Goal: Ask a question: Seek information or help from site administrators or community

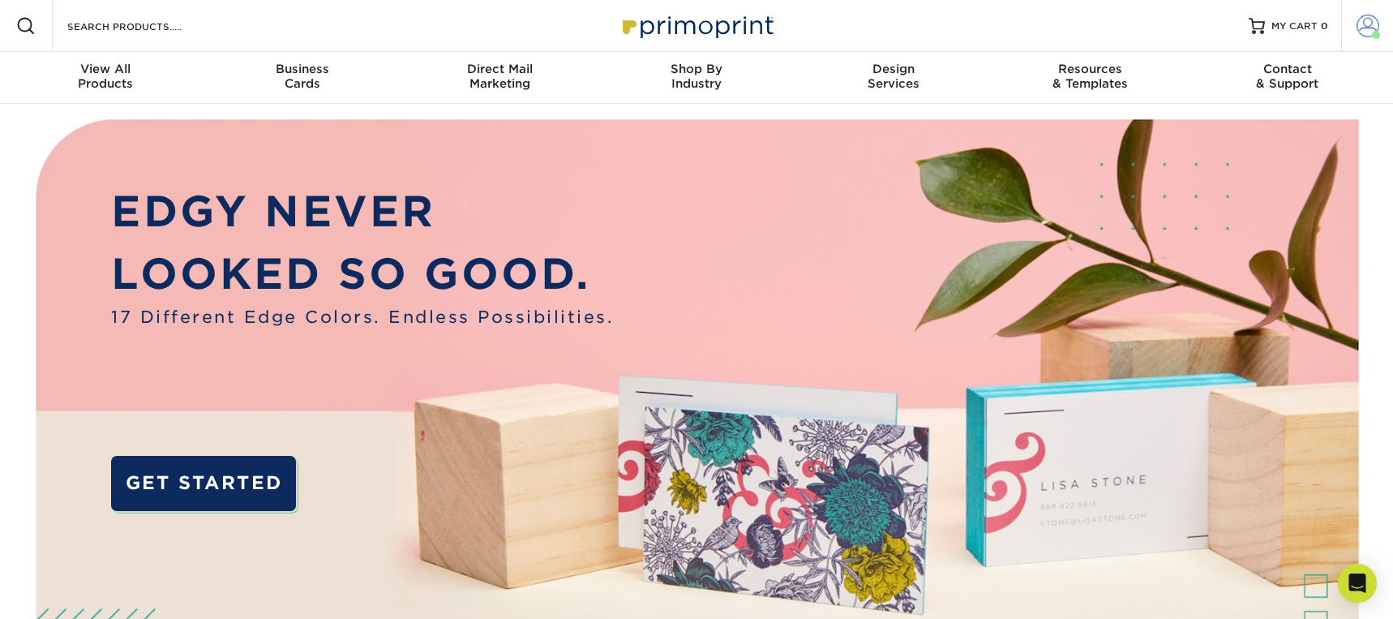
click at [1371, 24] on span at bounding box center [1368, 26] width 23 height 23
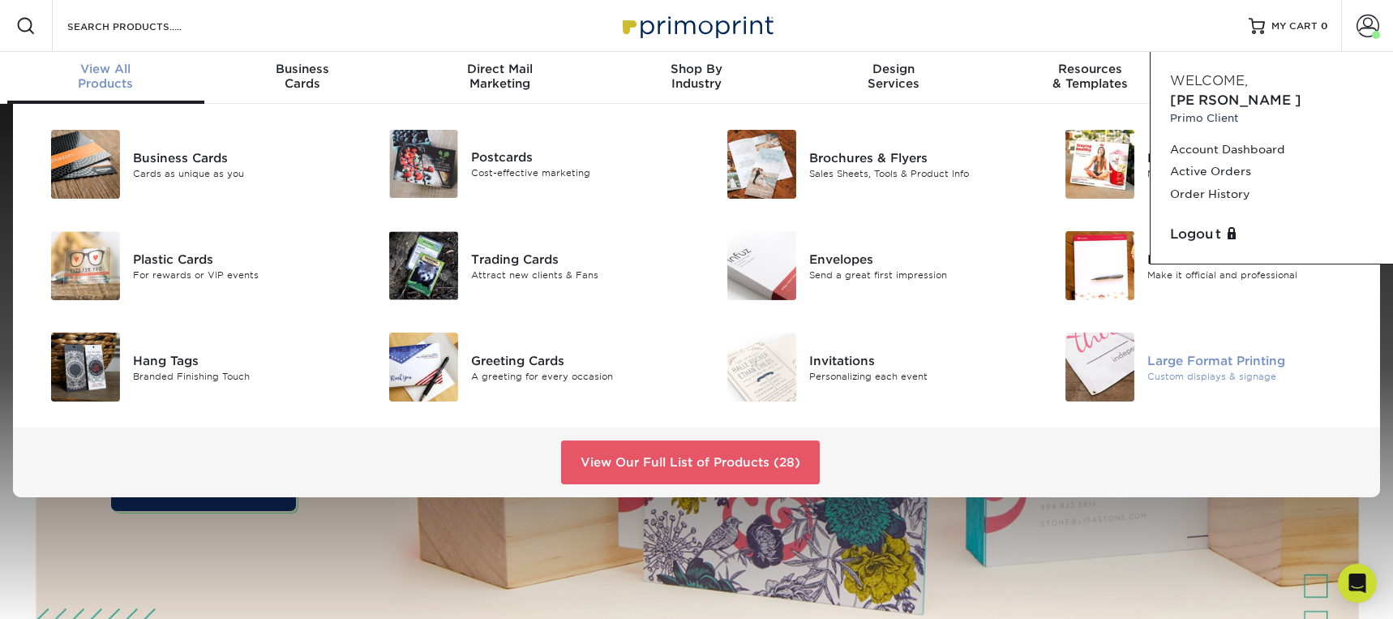
click at [1235, 360] on div "Large Format Printing" at bounding box center [1254, 360] width 213 height 18
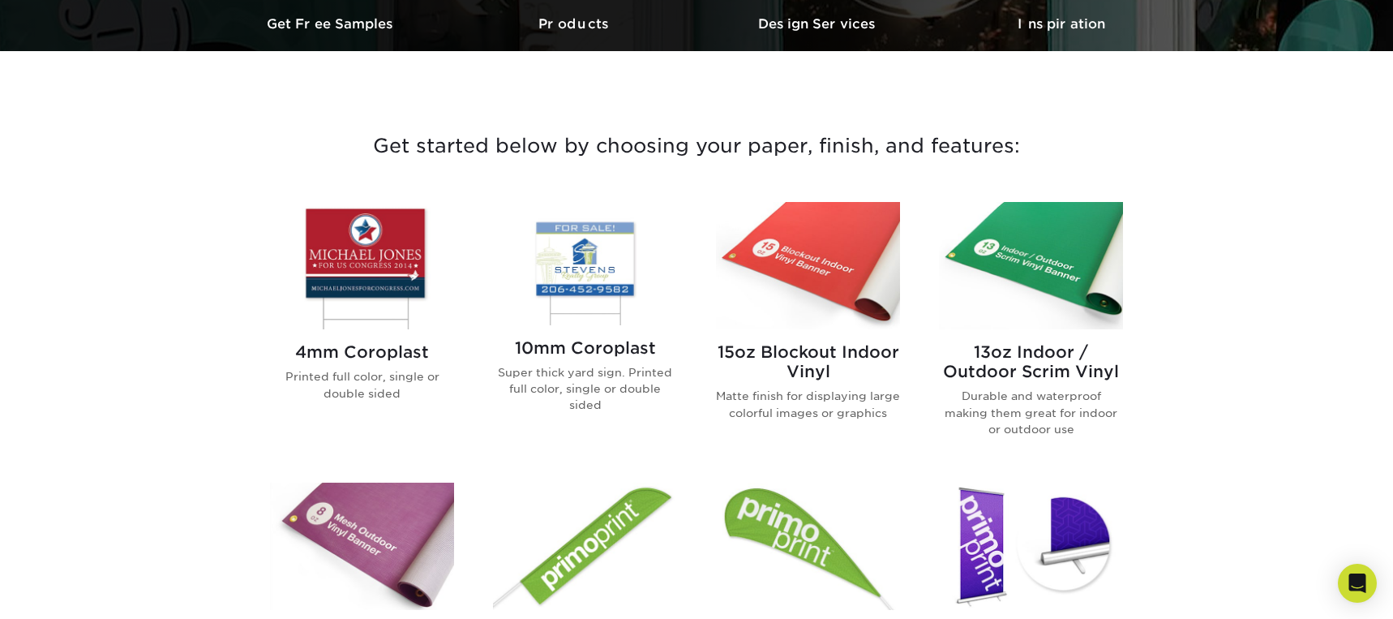
scroll to position [512, 0]
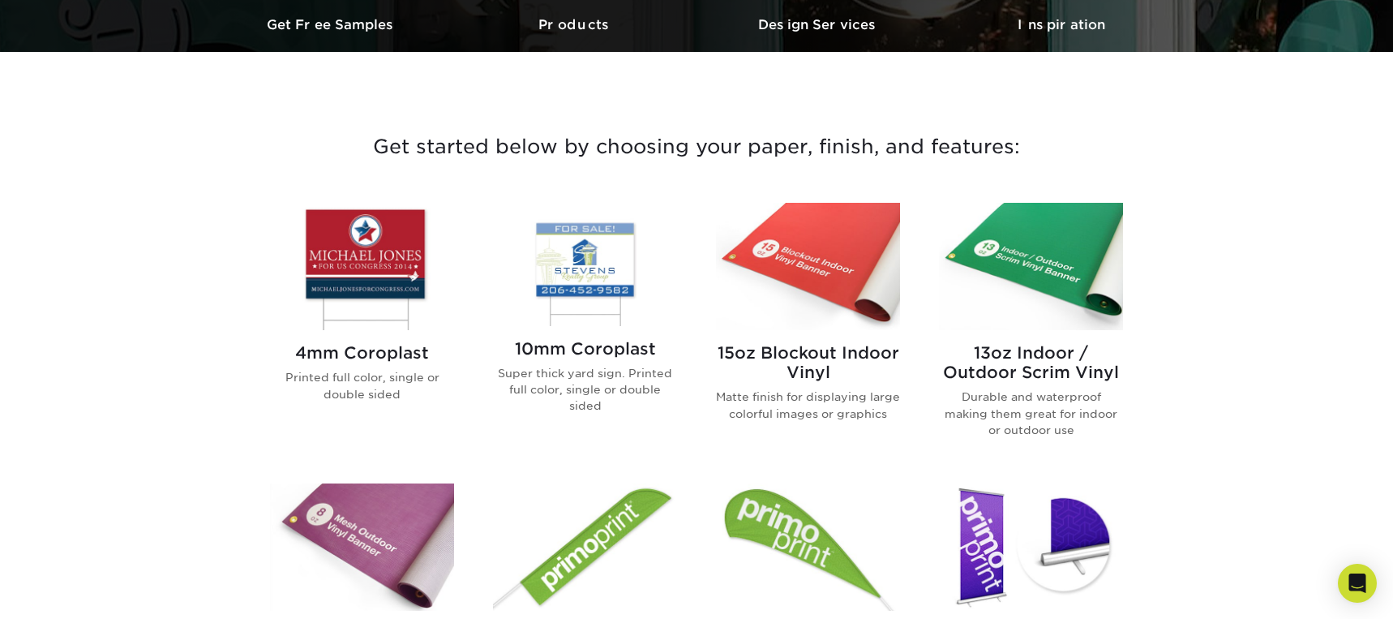
click at [1050, 268] on img at bounding box center [1031, 266] width 184 height 127
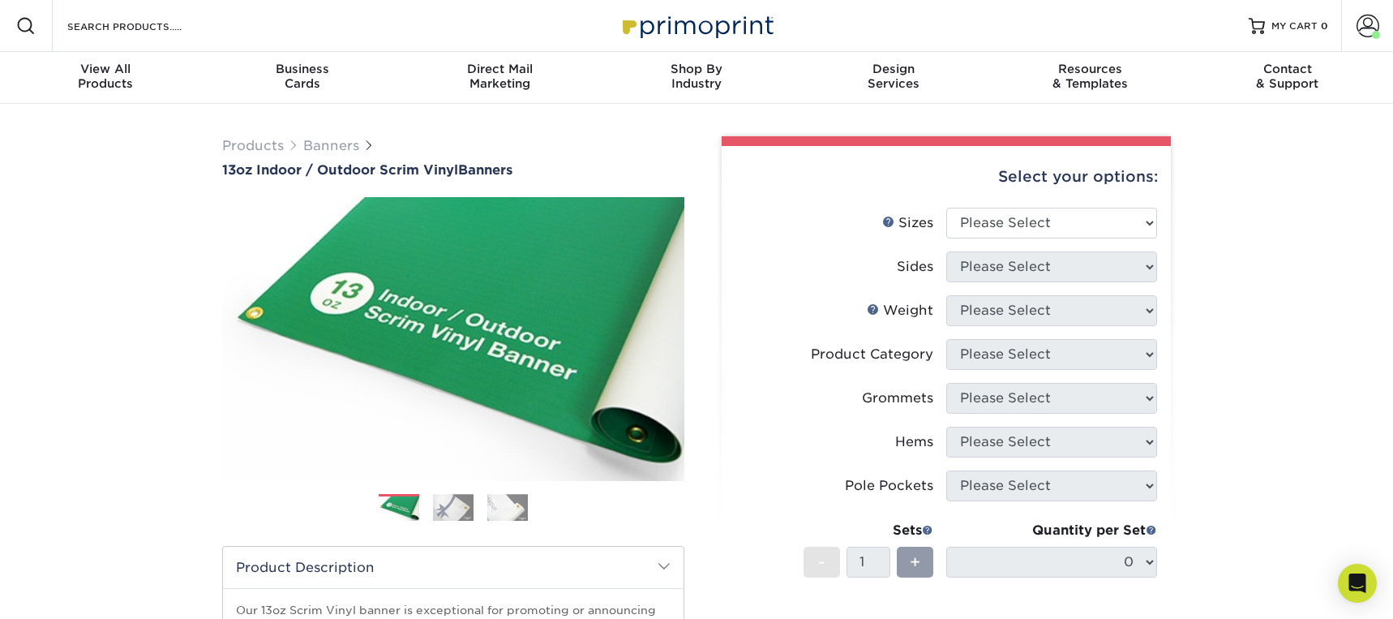
click at [451, 508] on img at bounding box center [453, 508] width 41 height 28
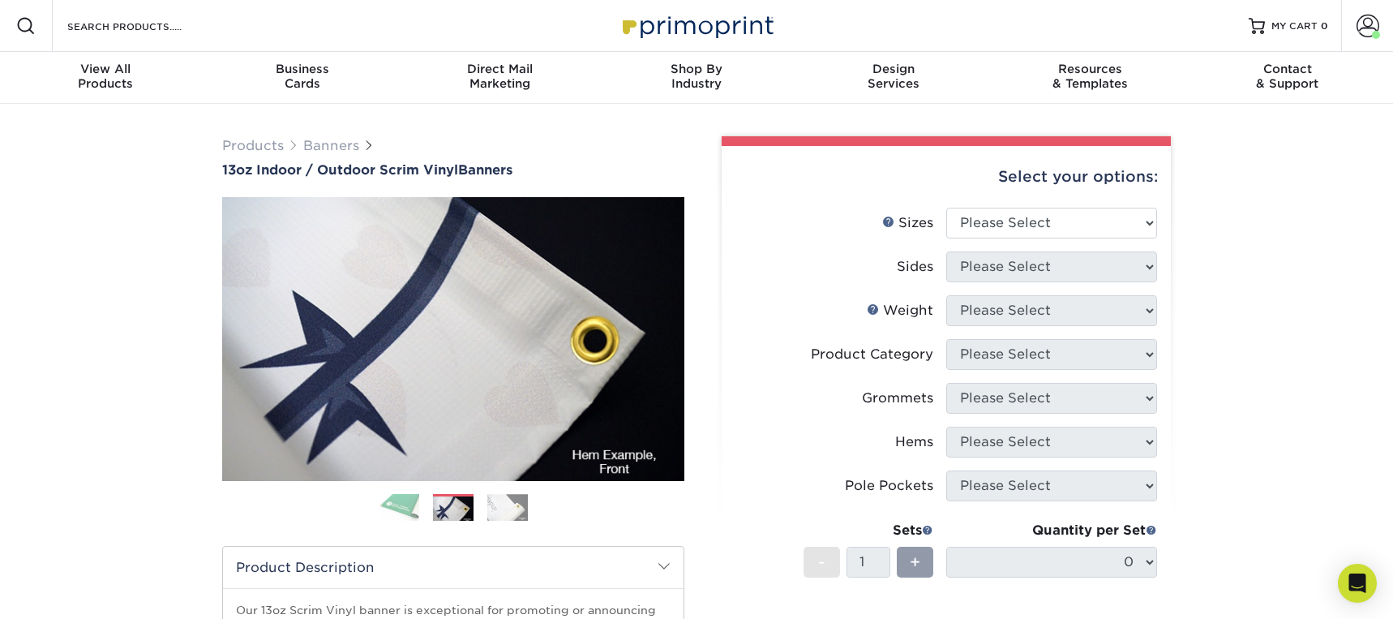
click at [509, 506] on img at bounding box center [507, 508] width 41 height 28
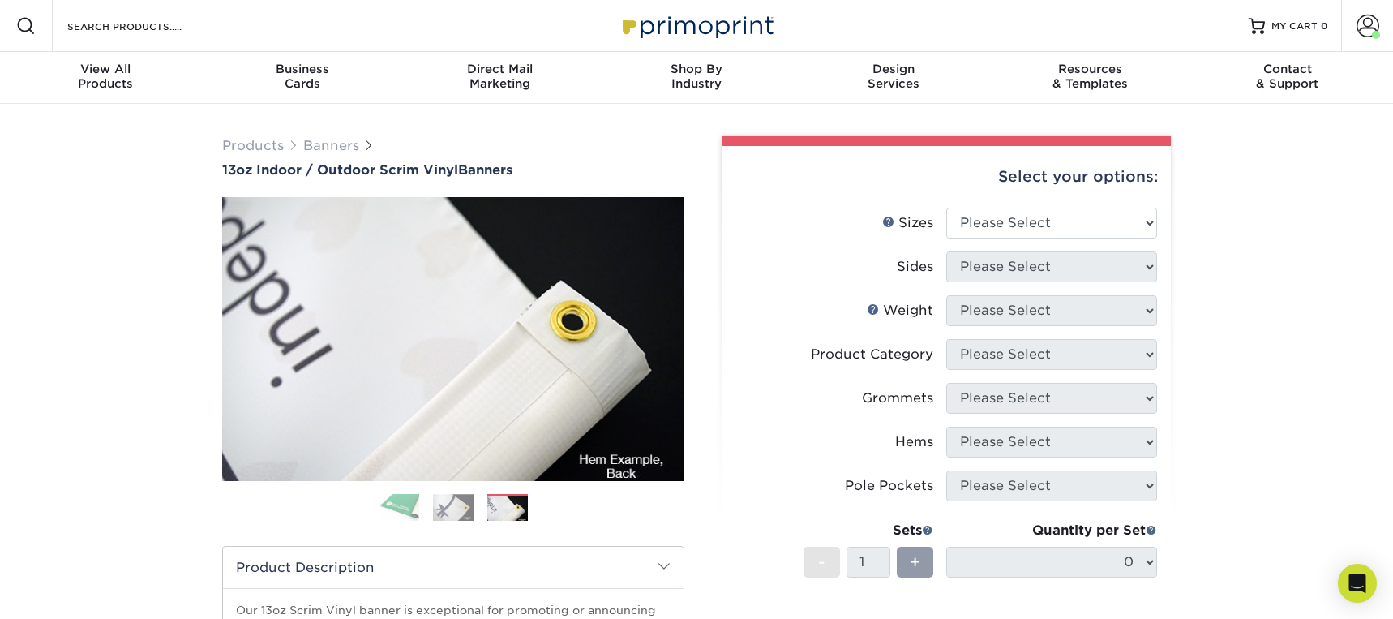
click at [406, 506] on img at bounding box center [399, 507] width 41 height 28
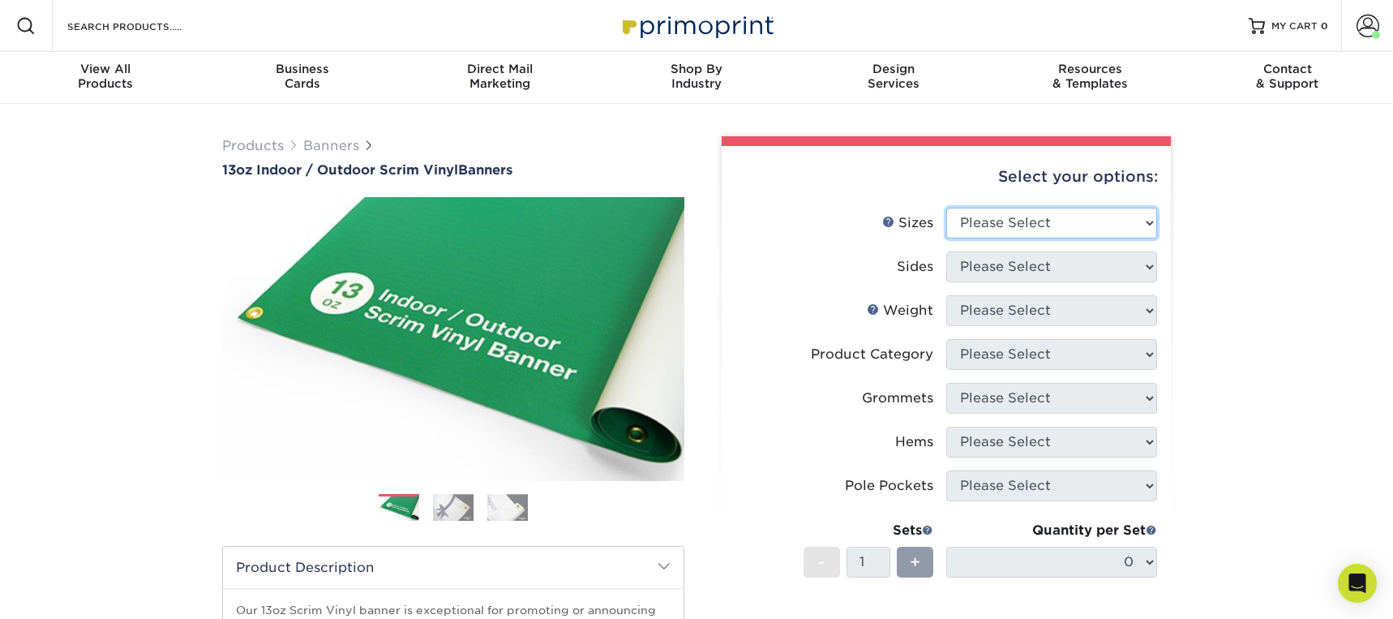
click at [1095, 223] on select "Please Select 24" x 36" 24" x 48" 36" x 48" 36" x 60" 36" x 72" 36" x 96" 36" x…" at bounding box center [1052, 223] width 211 height 31
click at [1363, 23] on span at bounding box center [1368, 26] width 23 height 23
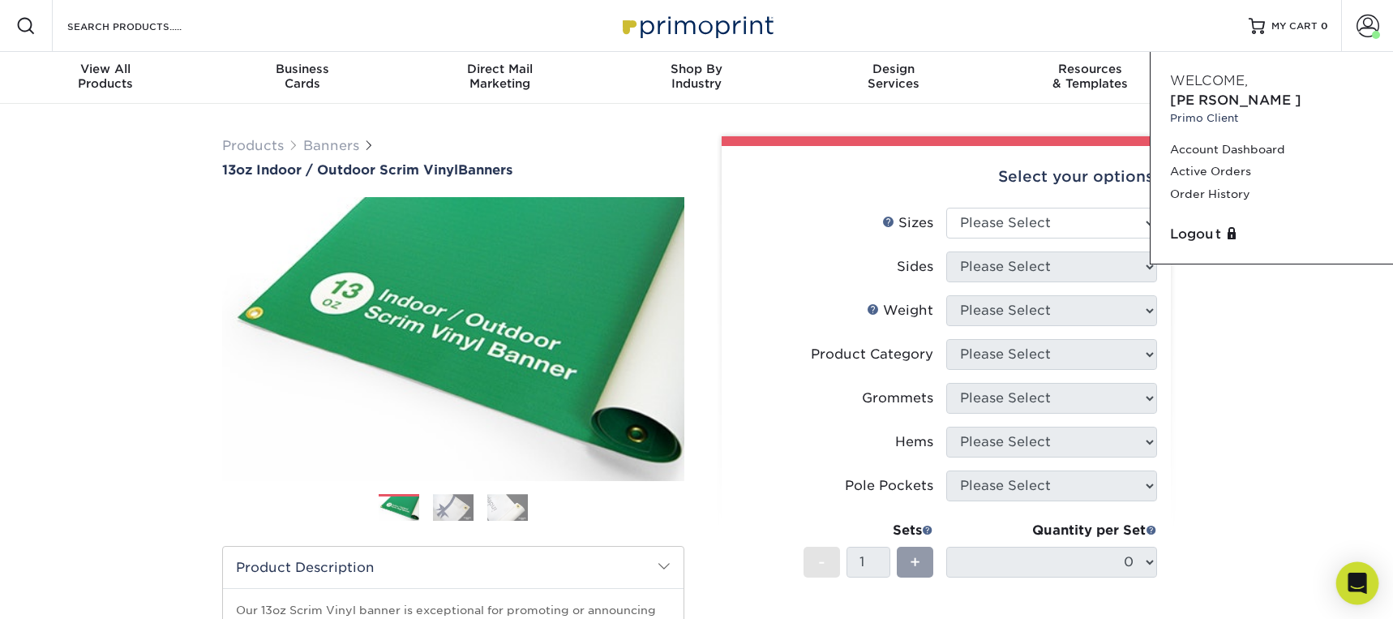
click at [1354, 588] on icon "Open Intercom Messenger" at bounding box center [1357, 583] width 19 height 21
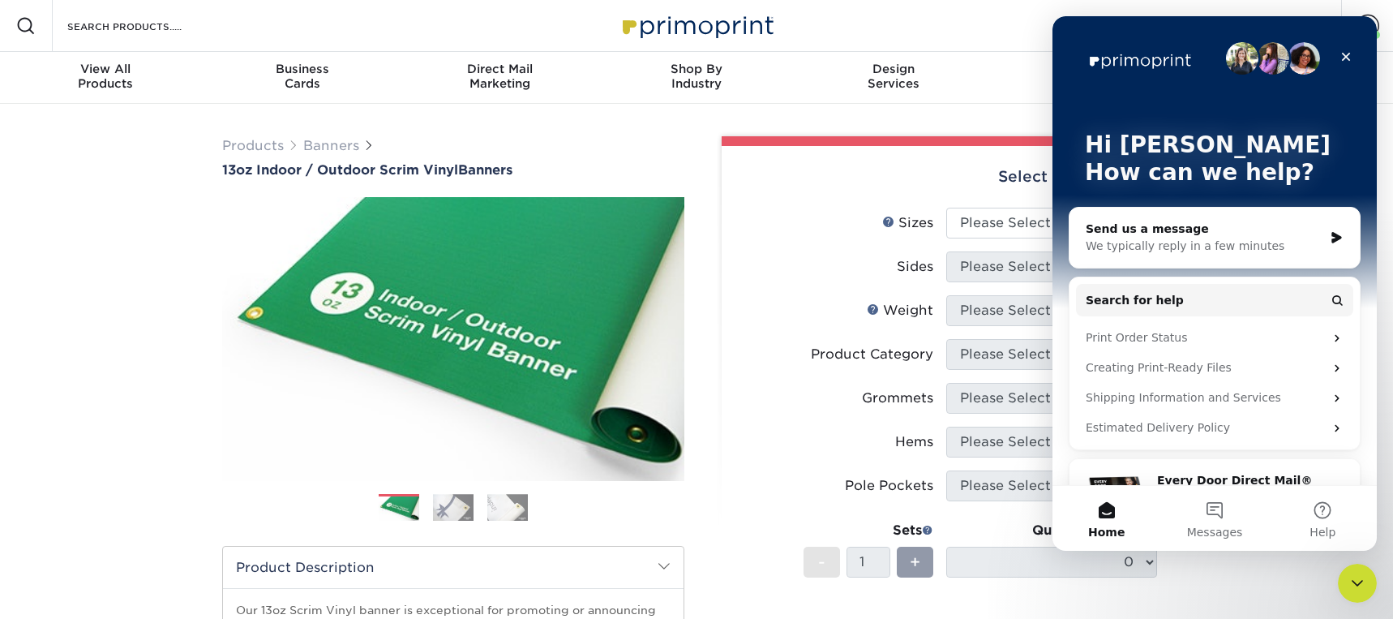
click at [1196, 239] on div "We typically reply in a few minutes" at bounding box center [1205, 246] width 238 height 17
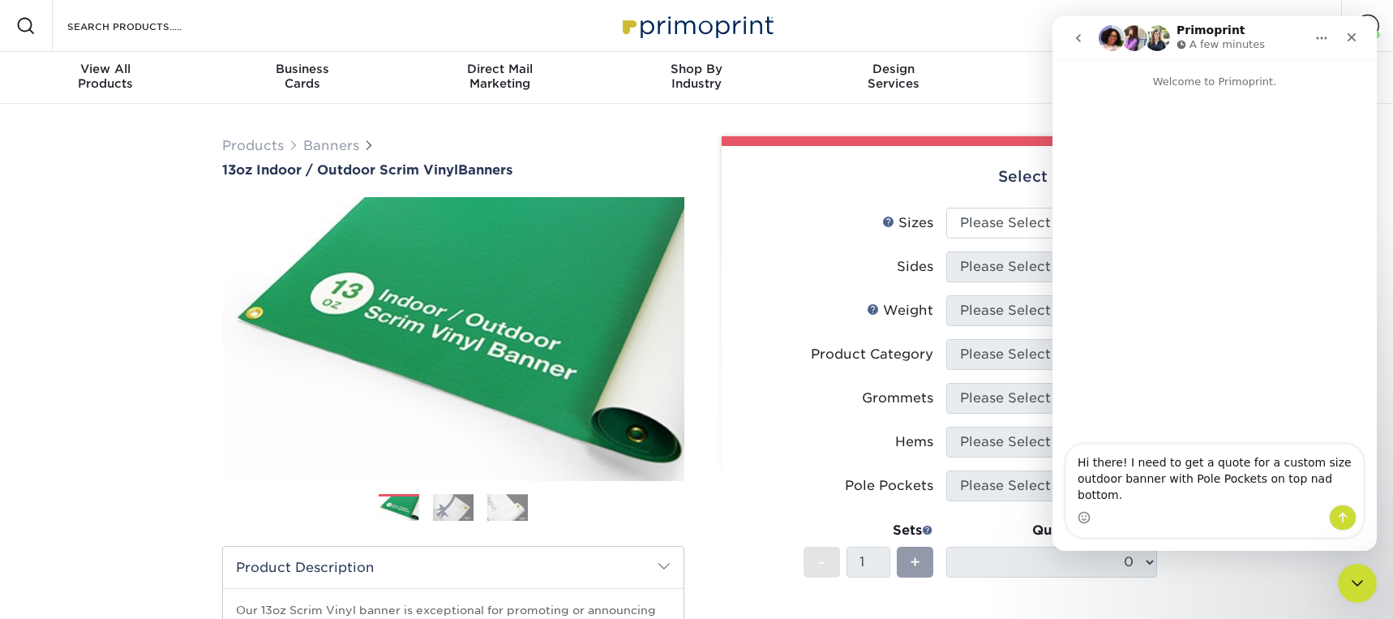
click at [1299, 476] on textarea "Hi there! I need to get a quote for a custom size outdoor banner with Pole Pock…" at bounding box center [1215, 474] width 297 height 60
type textarea "Hi there! I need to get a quote for a custom size outdoor banner with Pole Pock…"
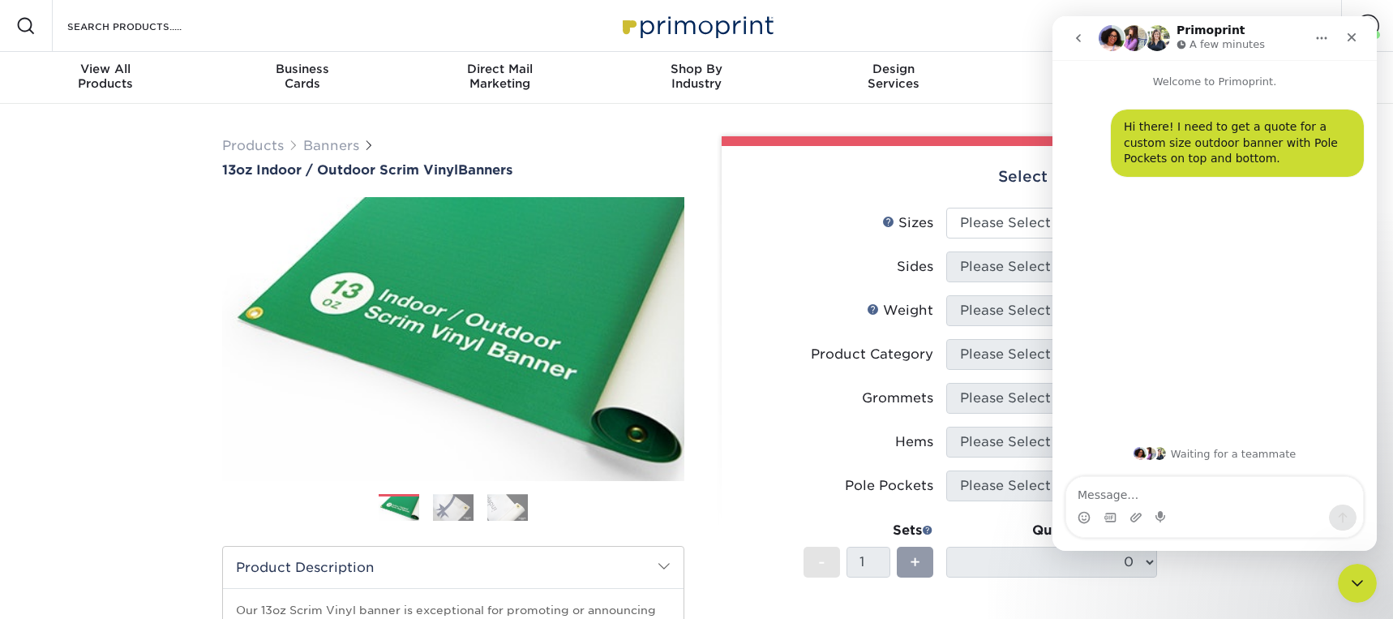
click at [792, 266] on label "Sides" at bounding box center [841, 266] width 211 height 31
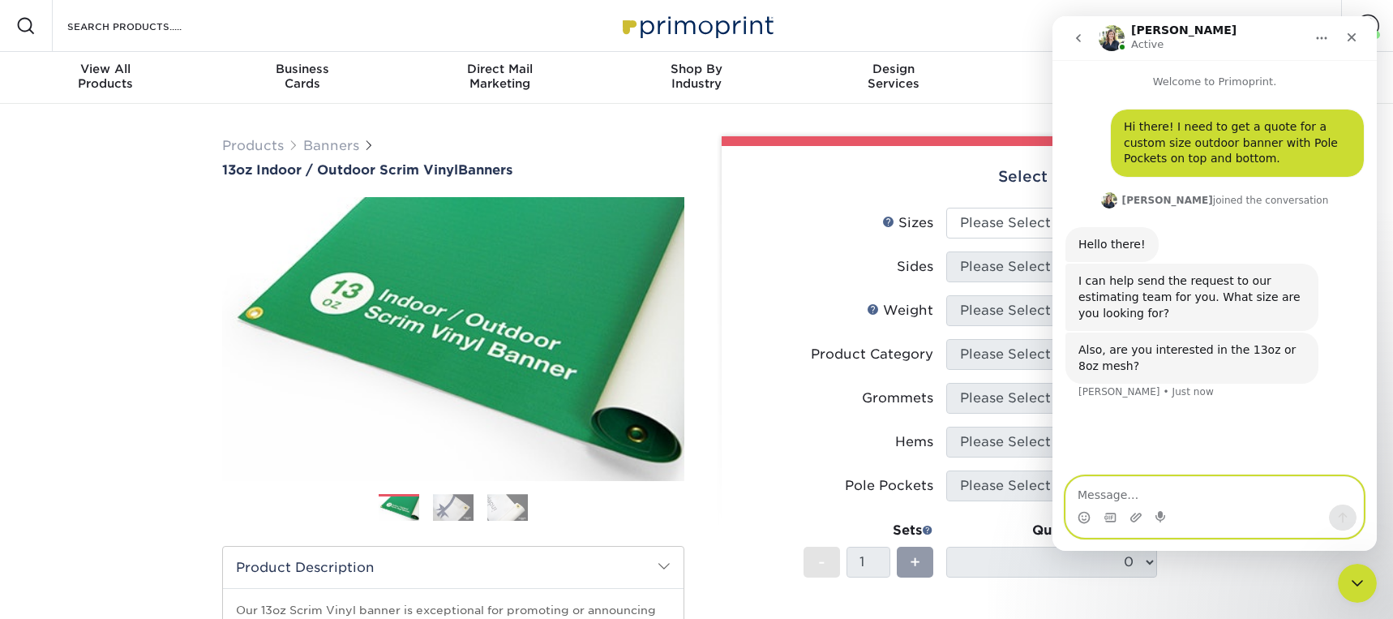
click at [1110, 498] on textarea "Message…" at bounding box center [1215, 491] width 297 height 28
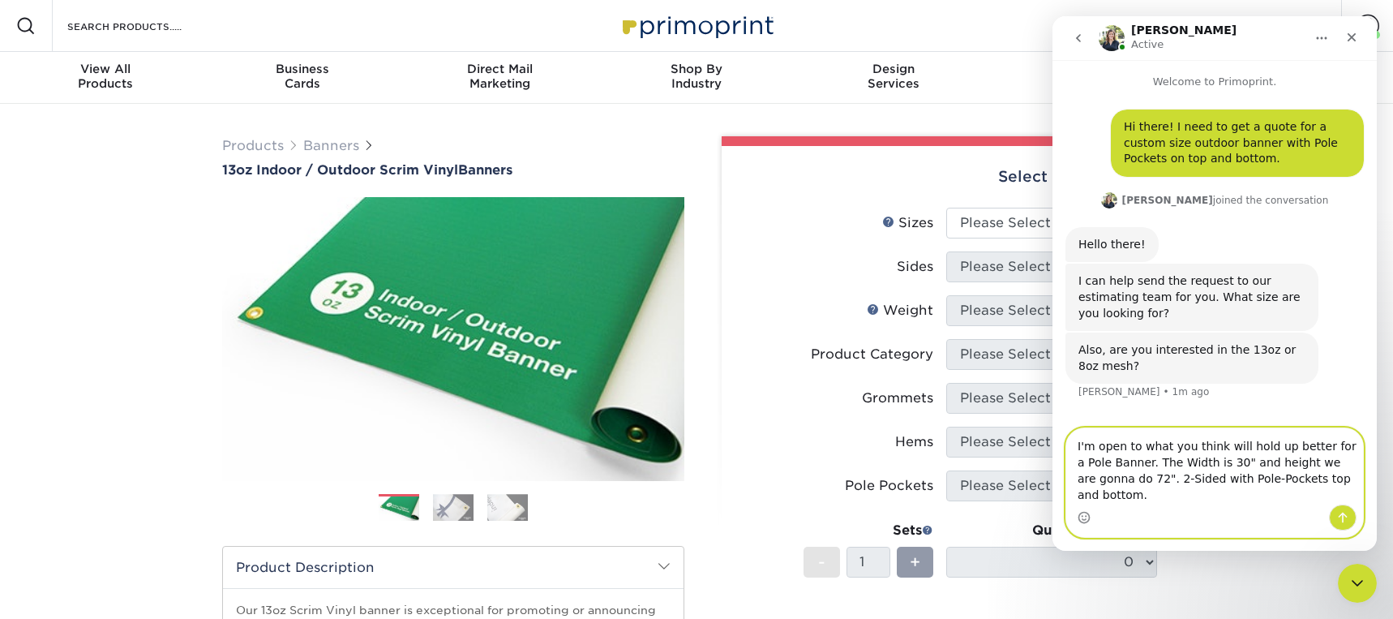
type textarea "I'm open to what you think will hold up better for a Pole Banner. The Width is …"
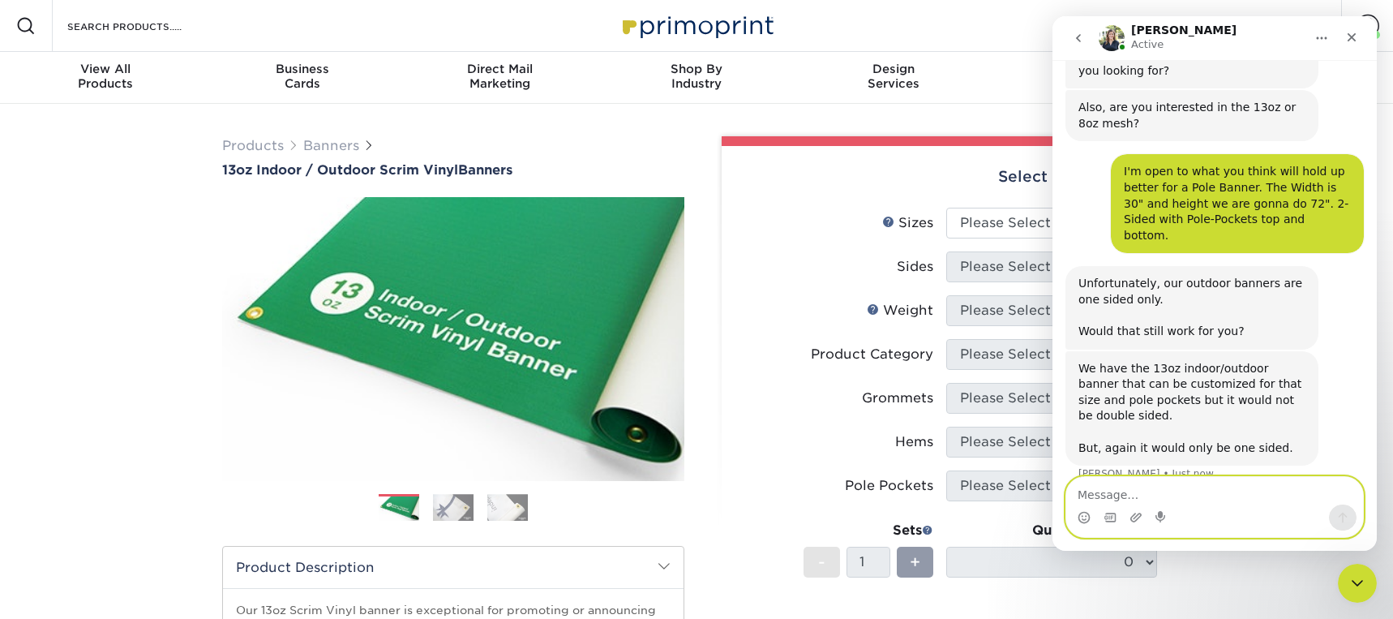
scroll to position [249, 0]
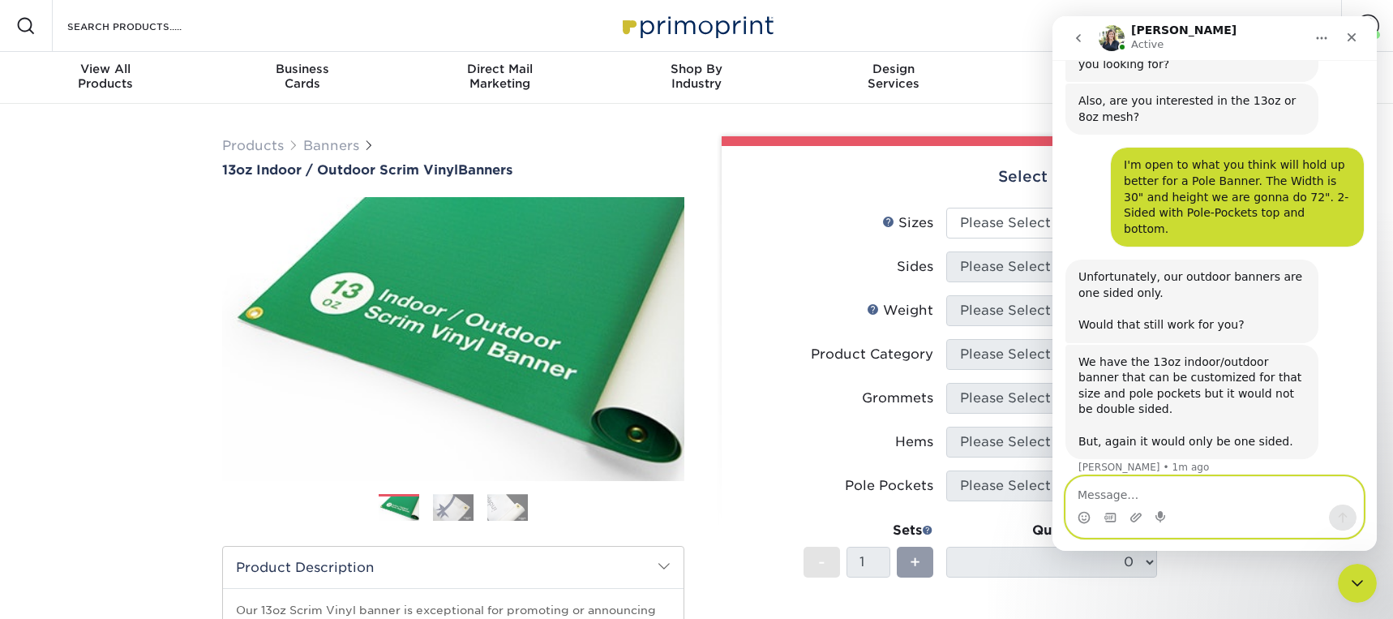
click at [1136, 489] on textarea "Message…" at bounding box center [1215, 491] width 297 height 28
type textarea "I"
type textarea "Can we do an interior banner 2-sided?"
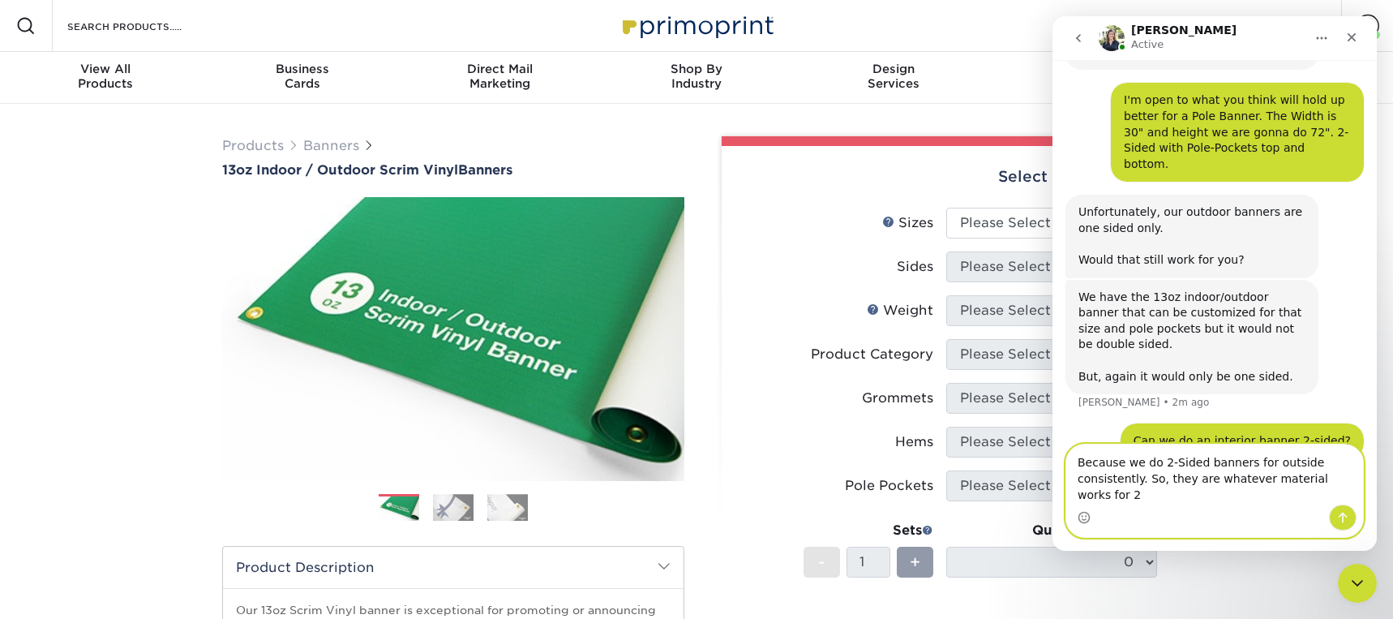
scroll to position [330, 0]
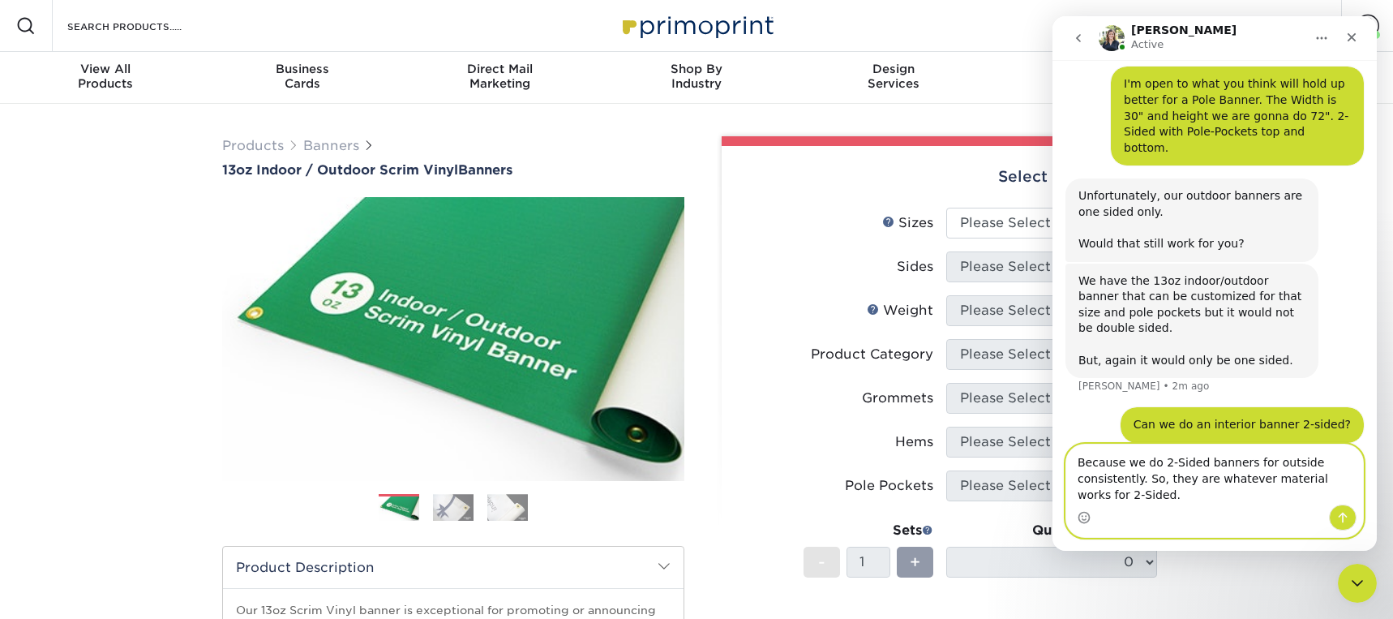
type textarea "Because we do 2-Sided banners for outside consistently. So, they are whatever m…"
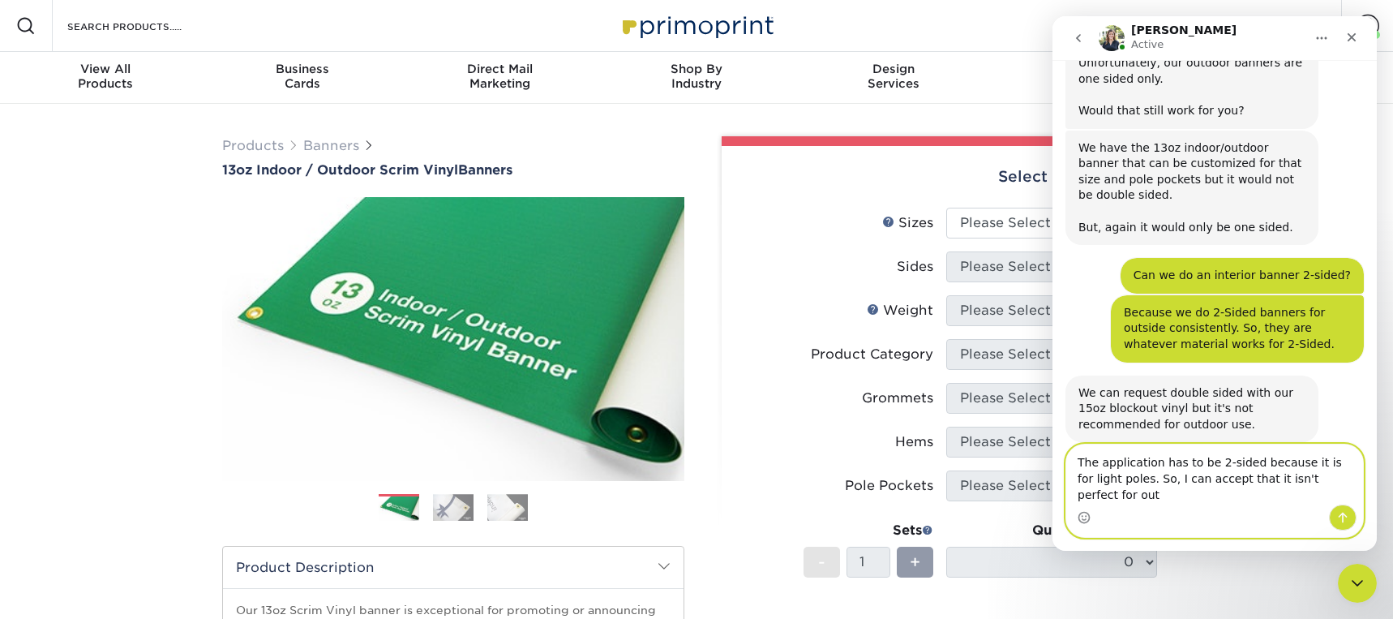
scroll to position [479, 0]
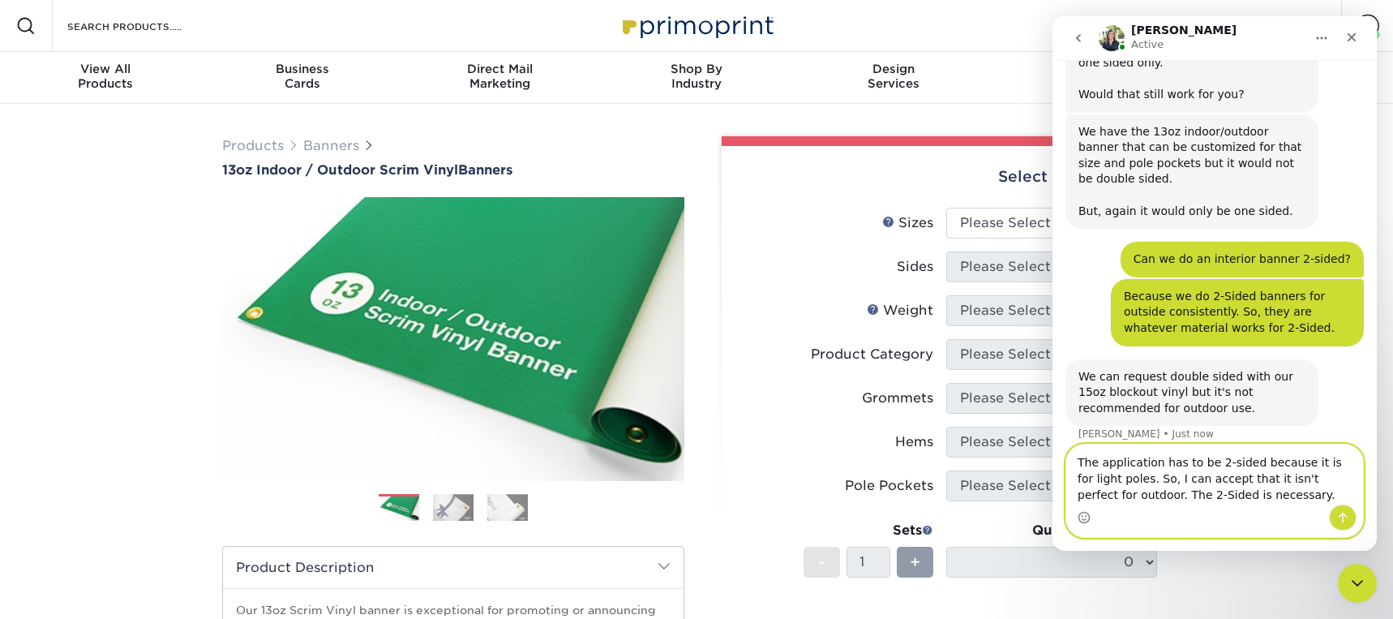
type textarea "The application has to be 2-sided because it is for light poles. So, I can acce…"
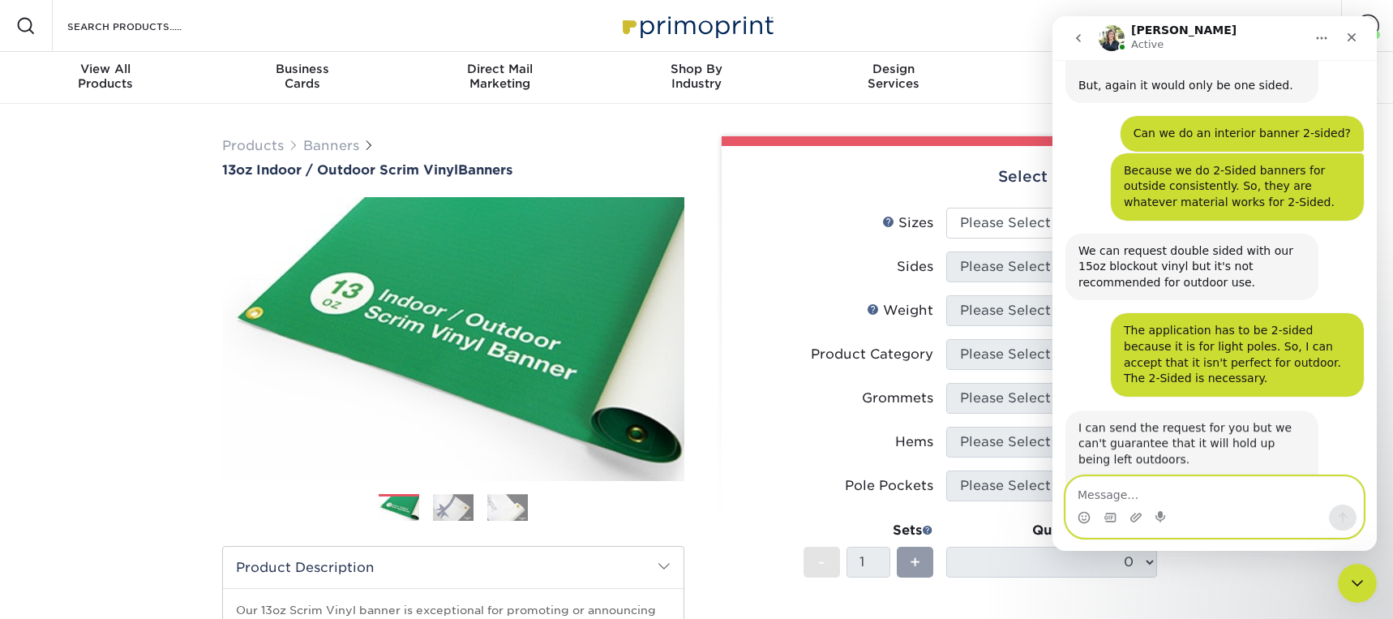
scroll to position [671, 0]
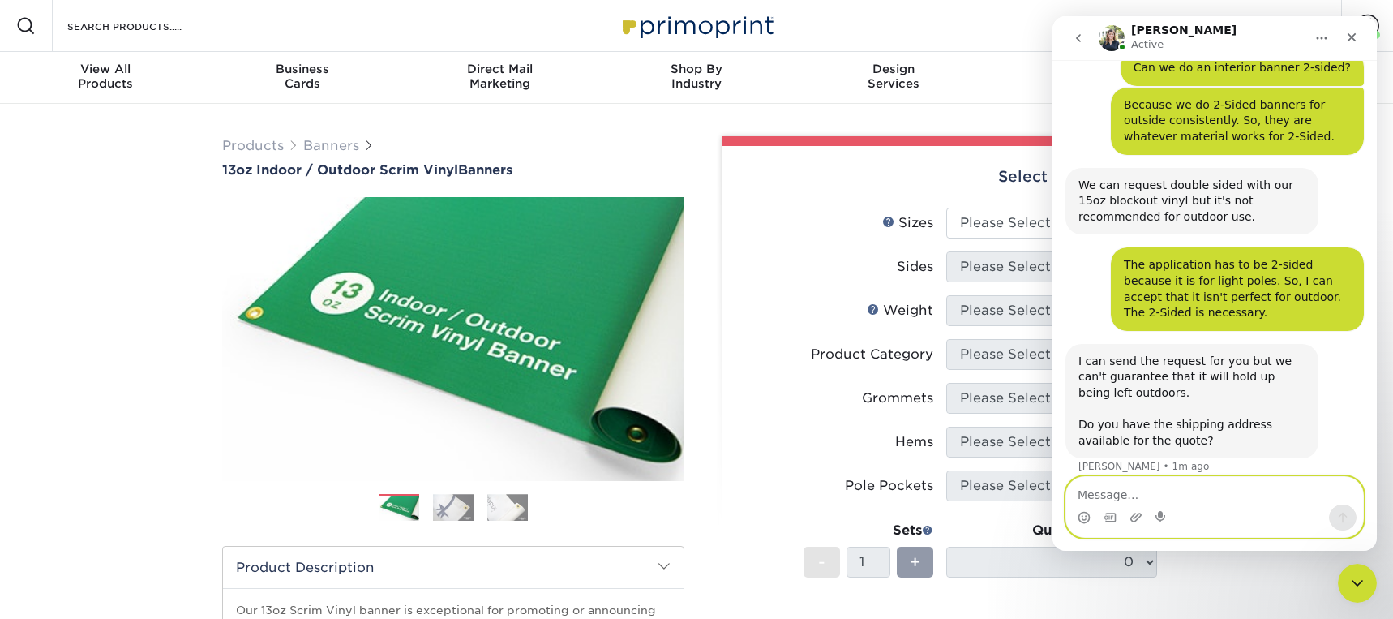
click at [1127, 499] on textarea "Message…" at bounding box center [1215, 491] width 297 height 28
type textarea "I"
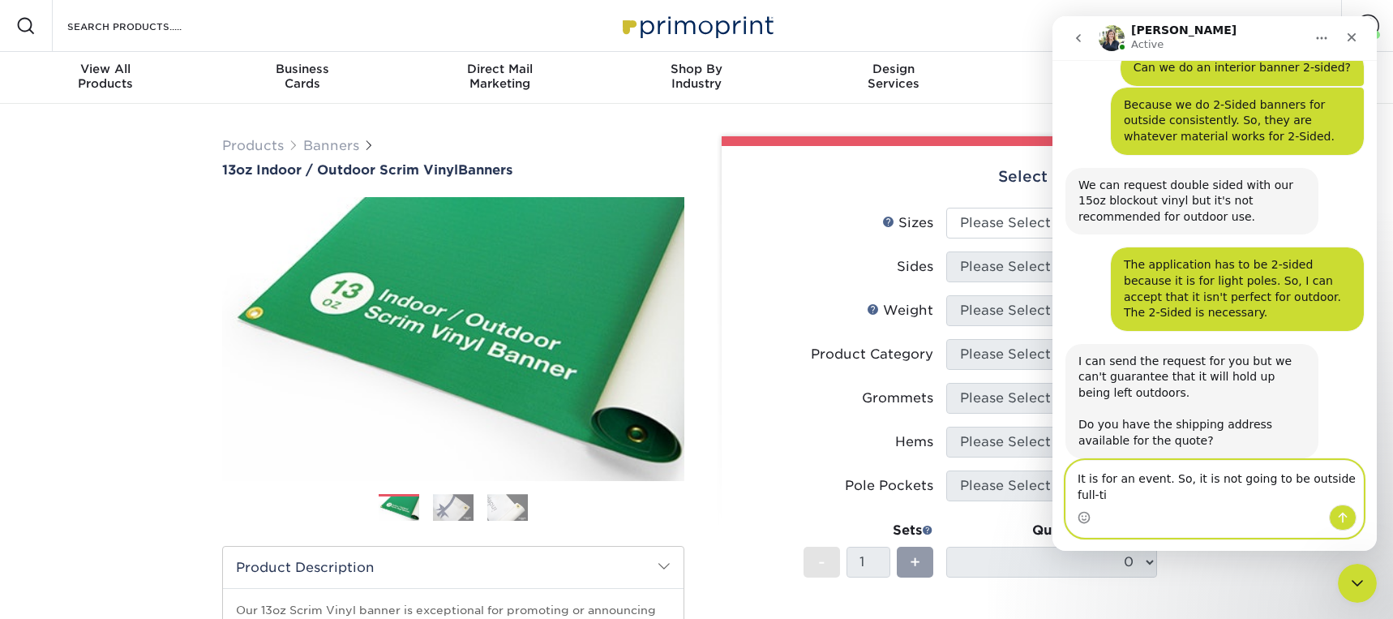
scroll to position [687, 0]
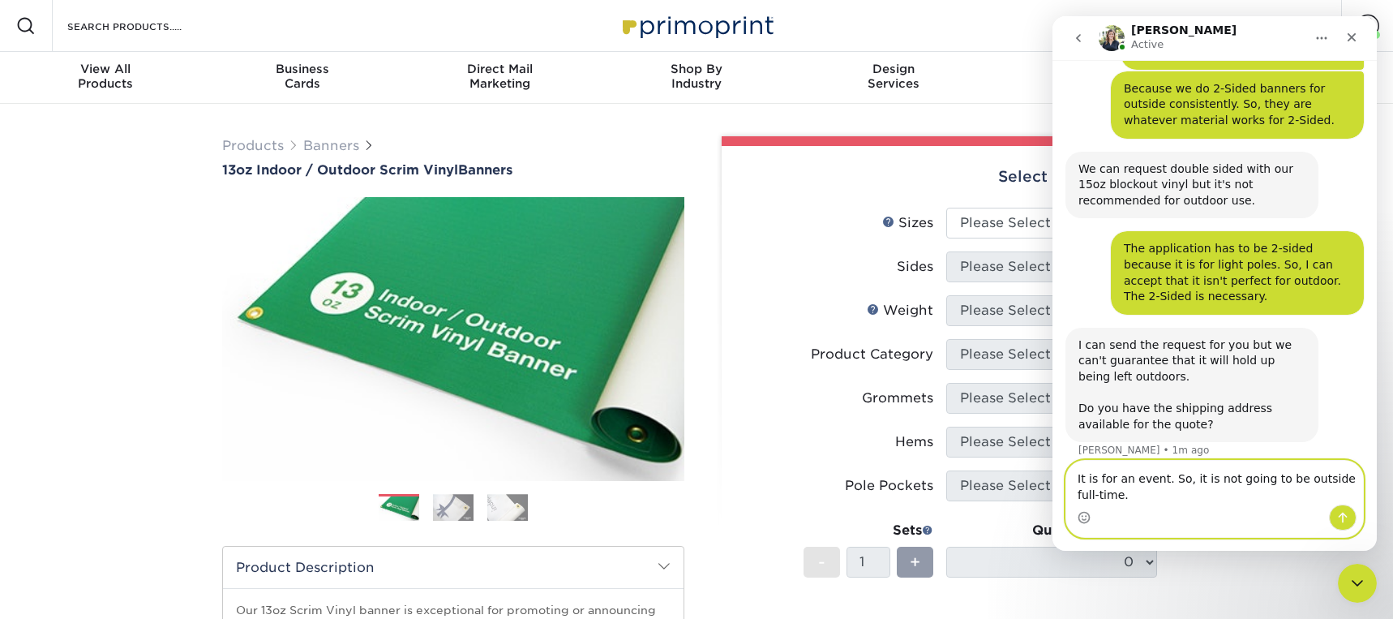
type textarea "It is for an event. So, it is not going to be outside full-time."
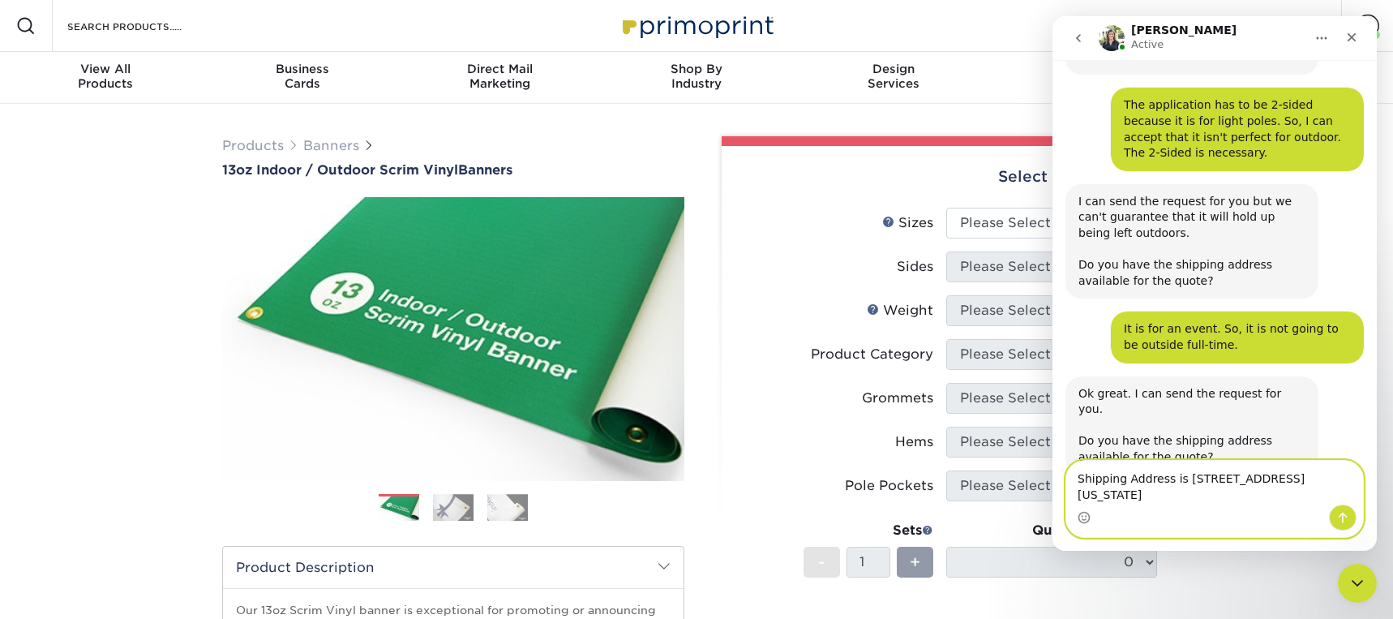
scroll to position [847, 0]
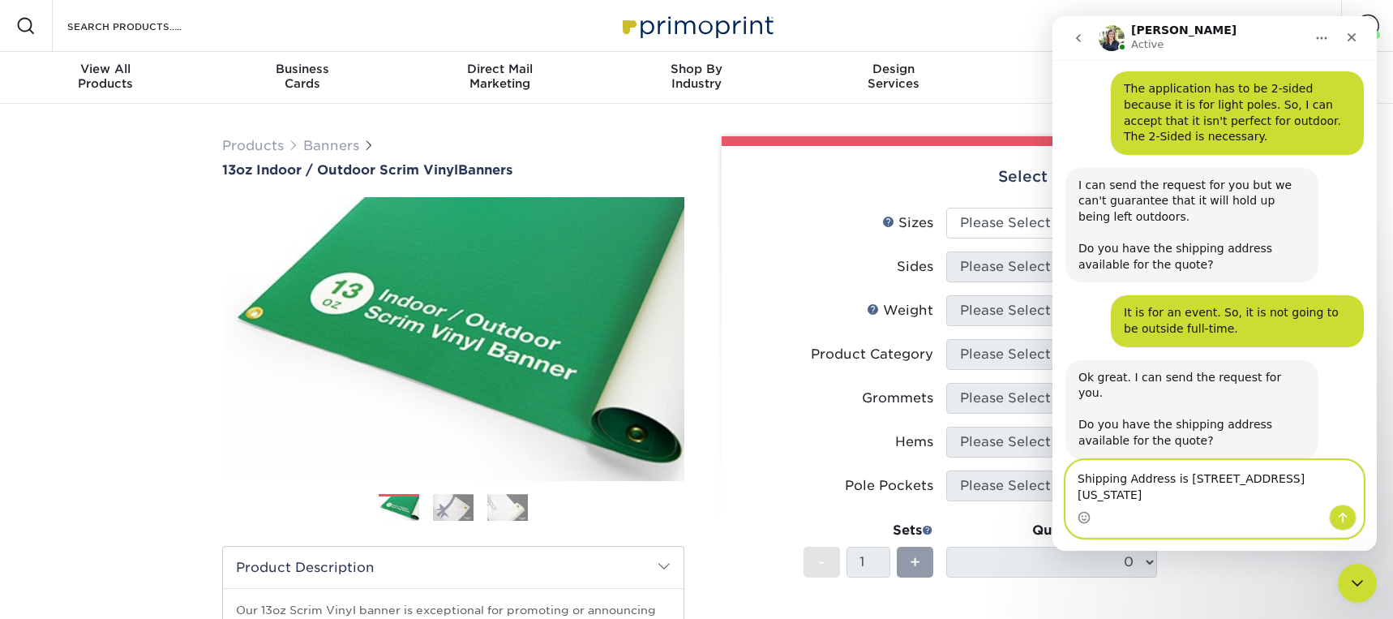
type textarea "Shipping Address is 11401 N Rockwell, Oklahoma City, 73162"
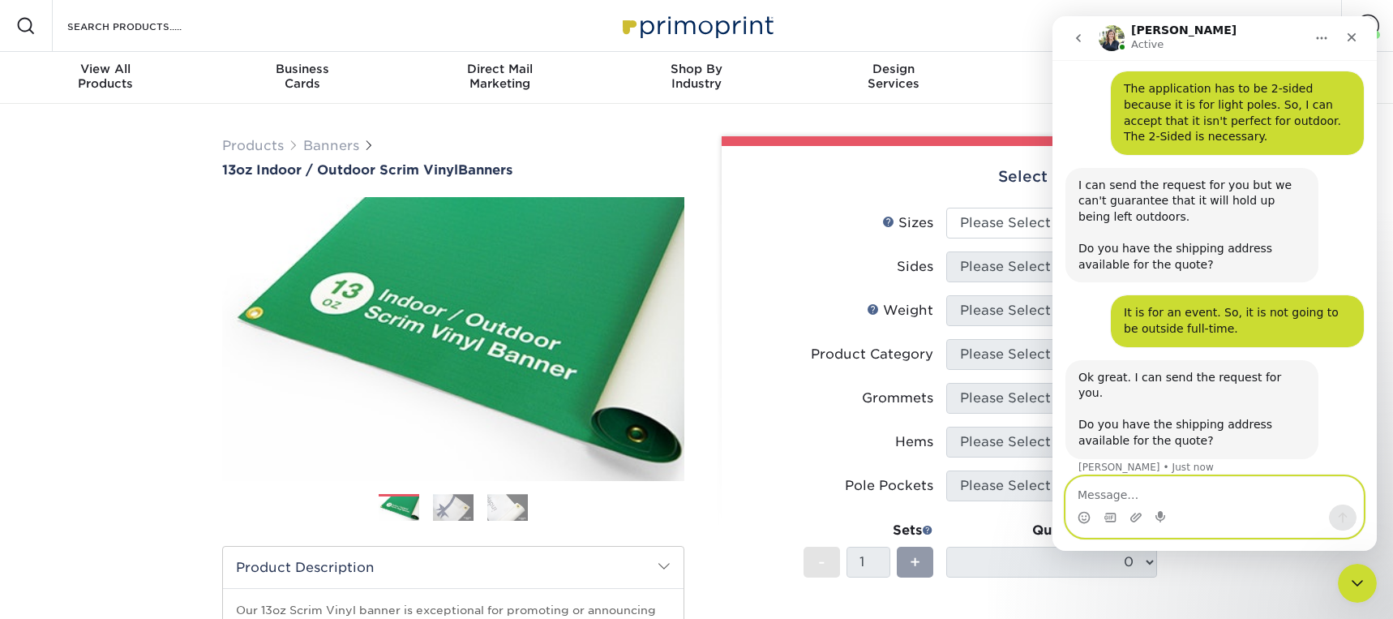
scroll to position [895, 0]
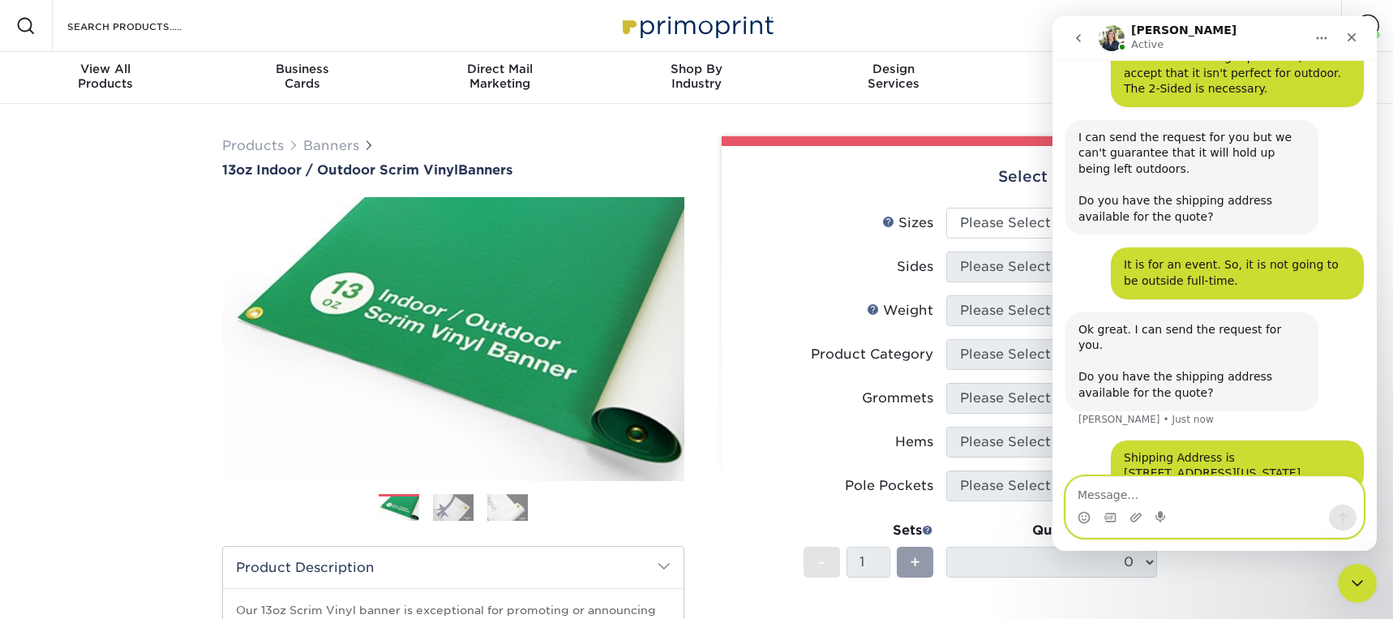
click at [1168, 496] on textarea "Message…" at bounding box center [1215, 491] width 297 height 28
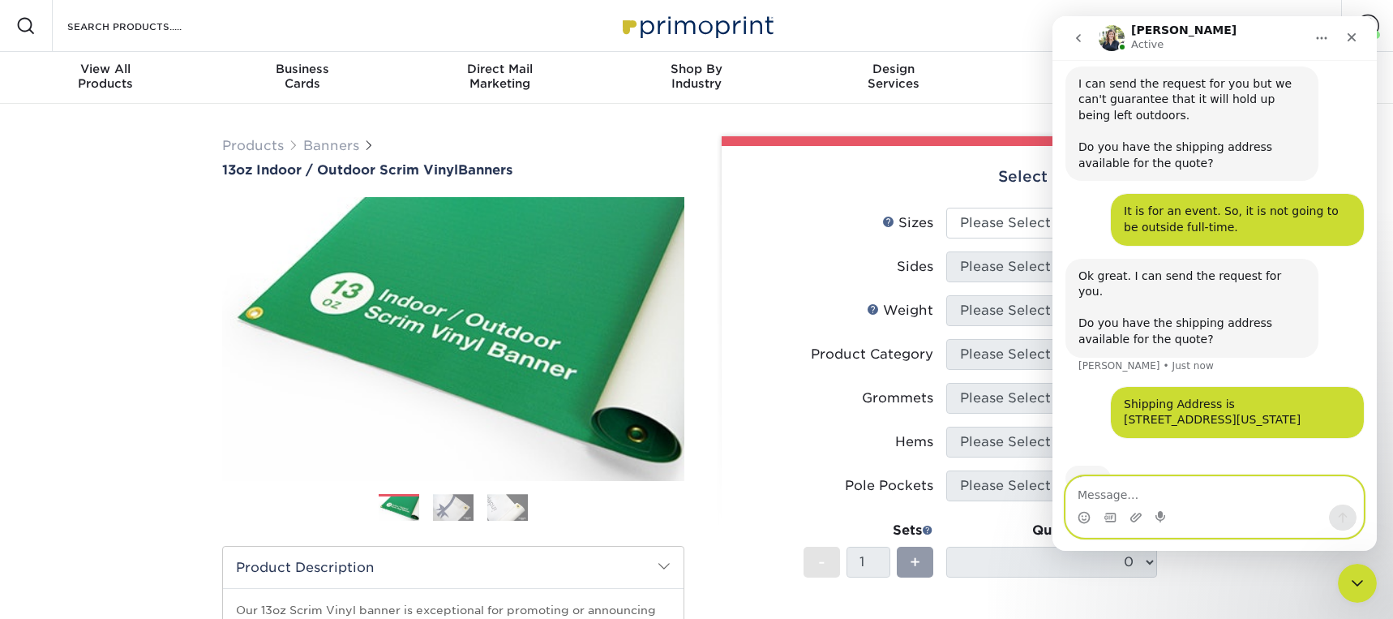
scroll to position [957, 0]
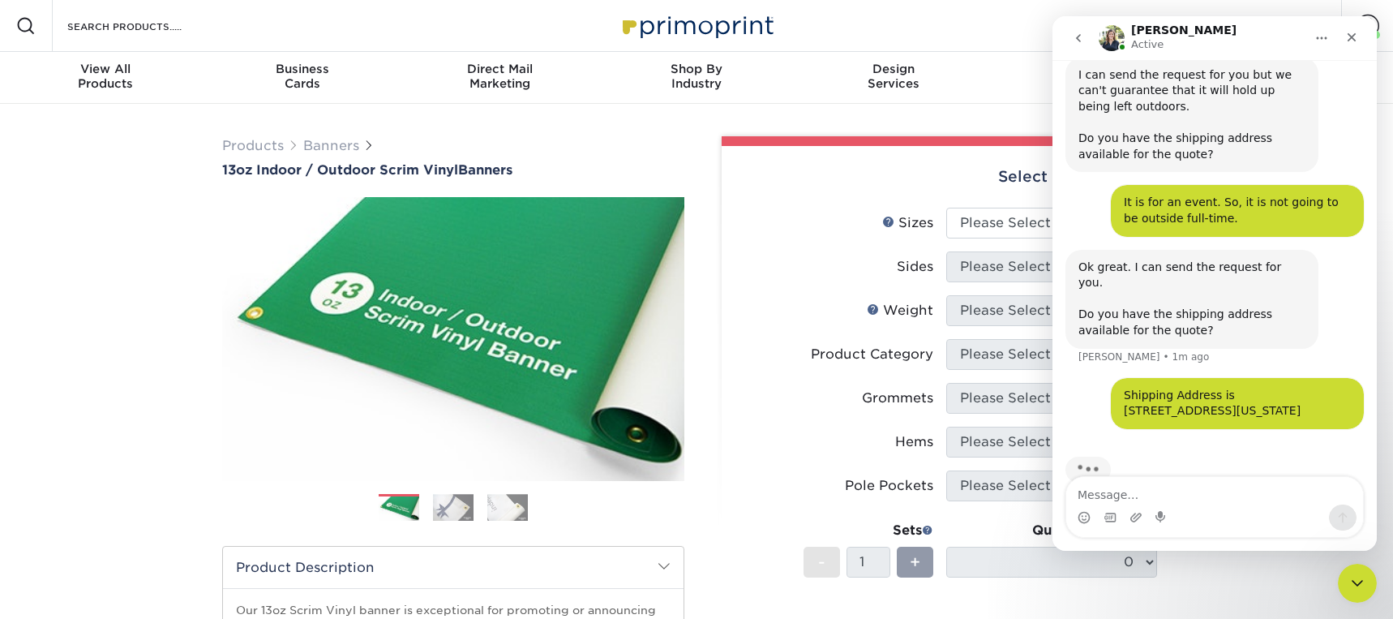
click at [702, 330] on div "Select your options: Sizes Help Sizes Please Select 24" x 36" 24" x 48" -" at bounding box center [940, 543] width 487 height 814
click at [1355, 36] on icon "Close" at bounding box center [1352, 37] width 13 height 13
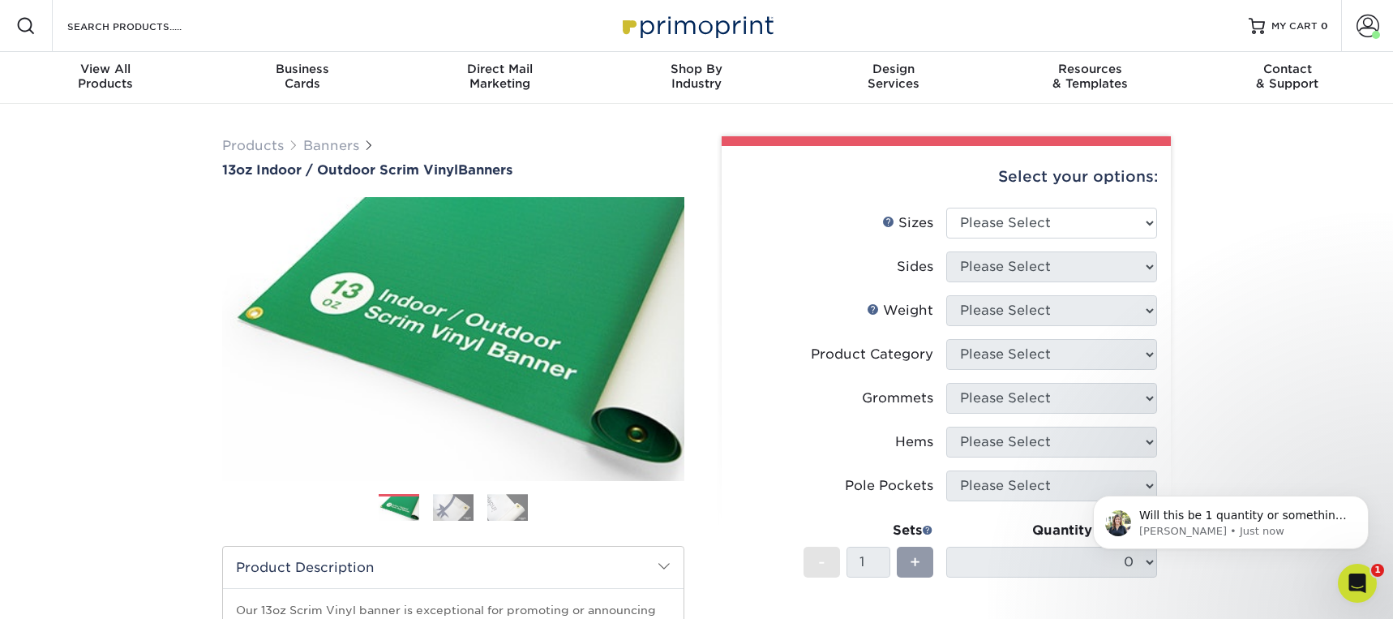
scroll to position [1007, 0]
drag, startPoint x: 1350, startPoint y: 570, endPoint x: 2685, endPoint y: 1122, distance: 1443.7
click at [1350, 567] on div "Open Intercom Messenger" at bounding box center [1356, 581] width 54 height 54
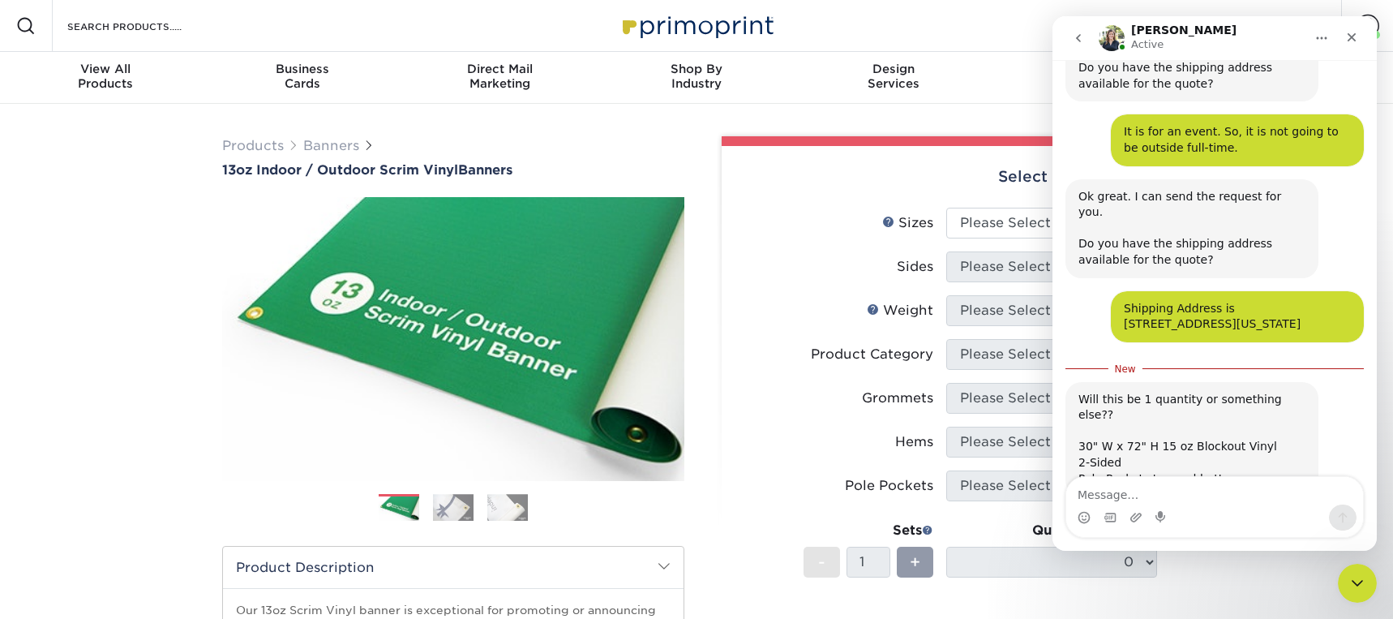
scroll to position [1033, 0]
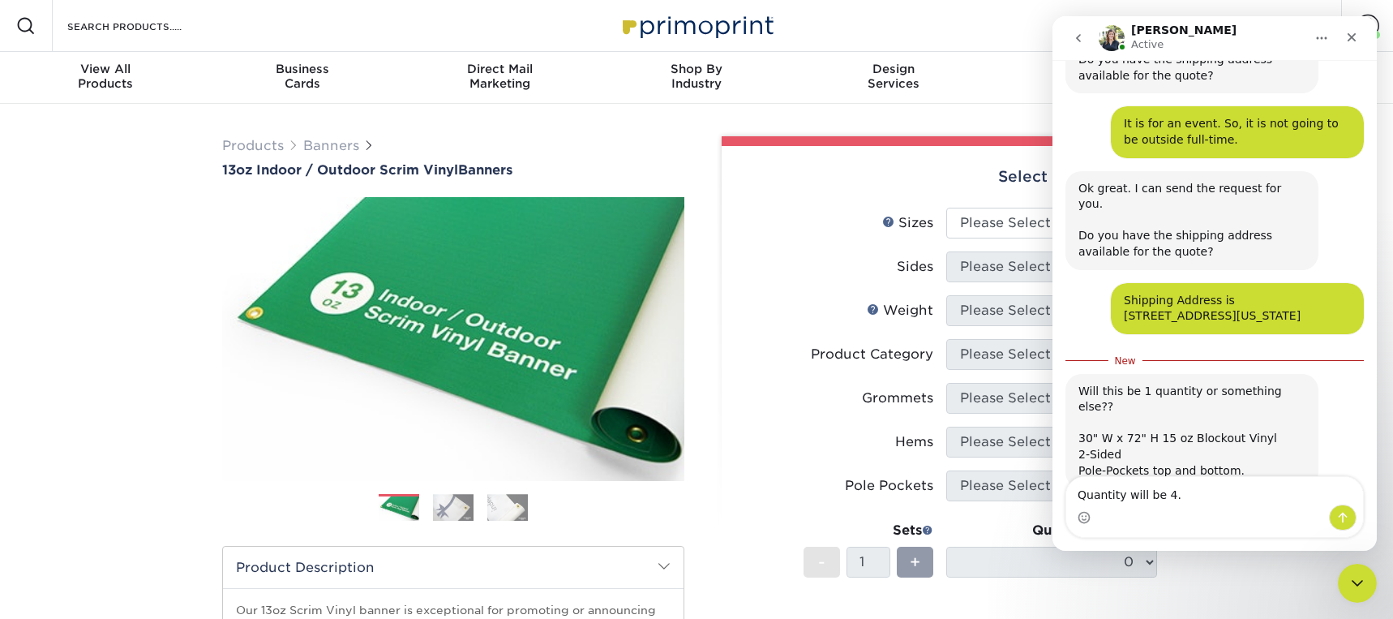
type textarea "Quantity will be 4."
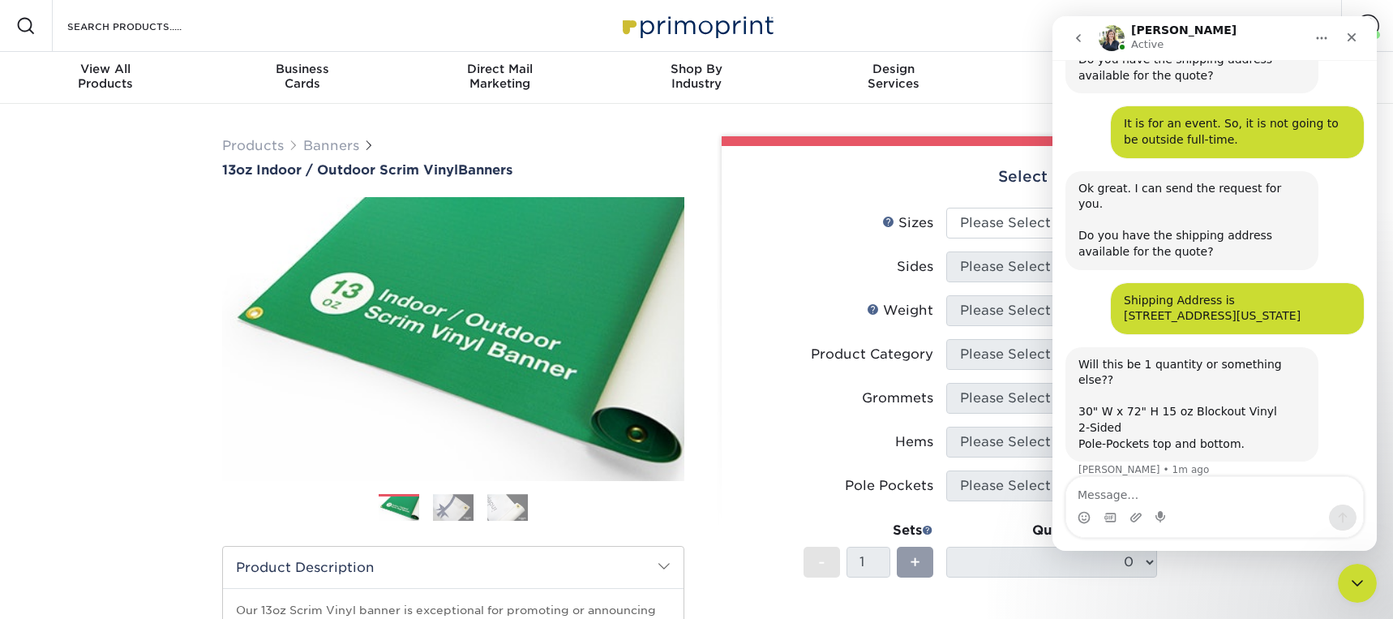
scroll to position [1055, 0]
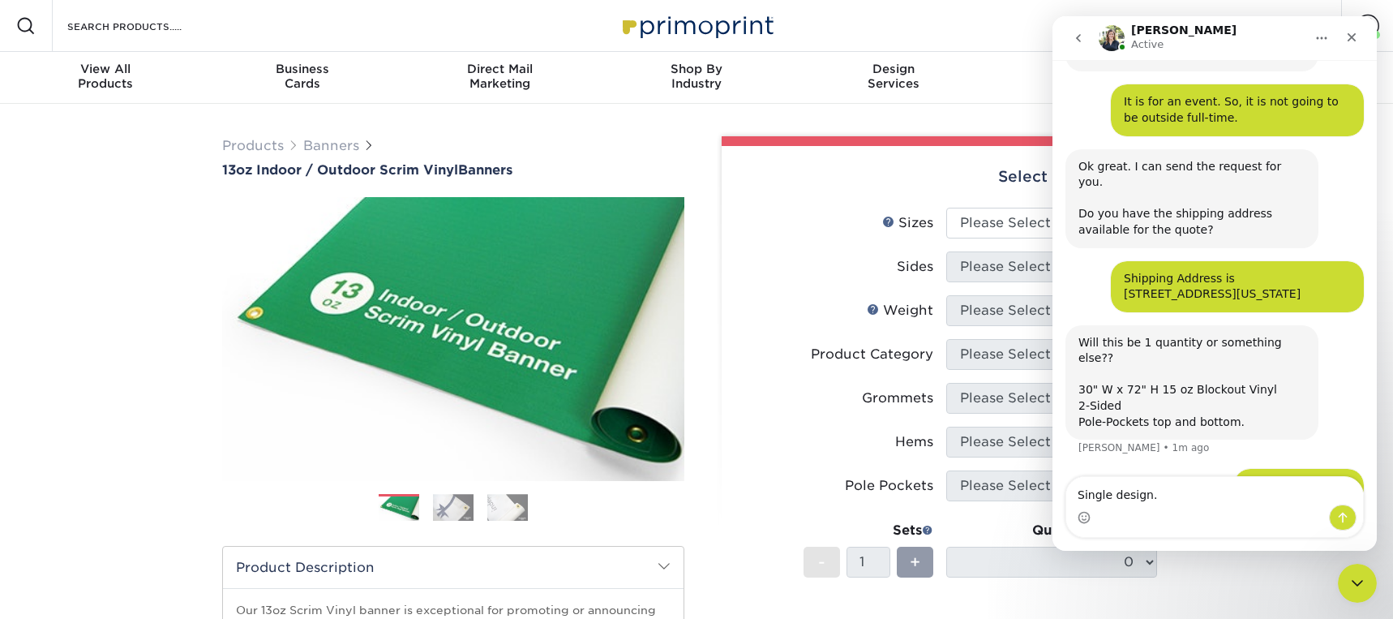
type textarea "Single design."
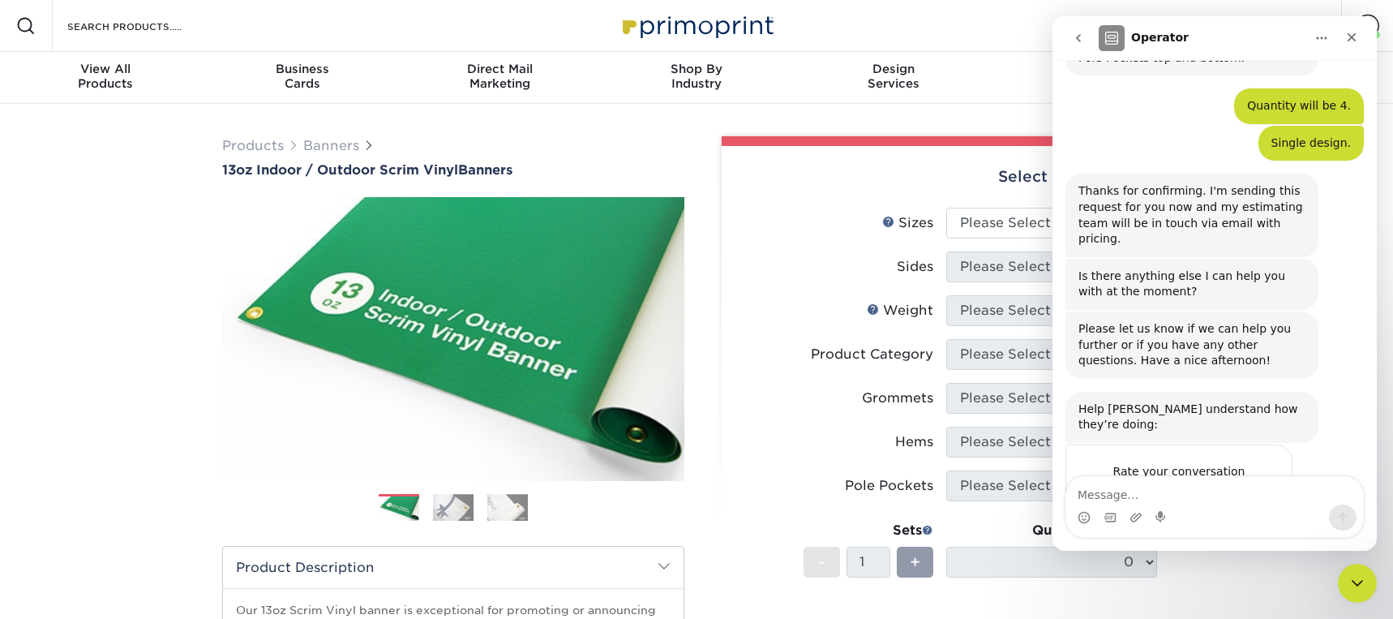
scroll to position [1423, 0]
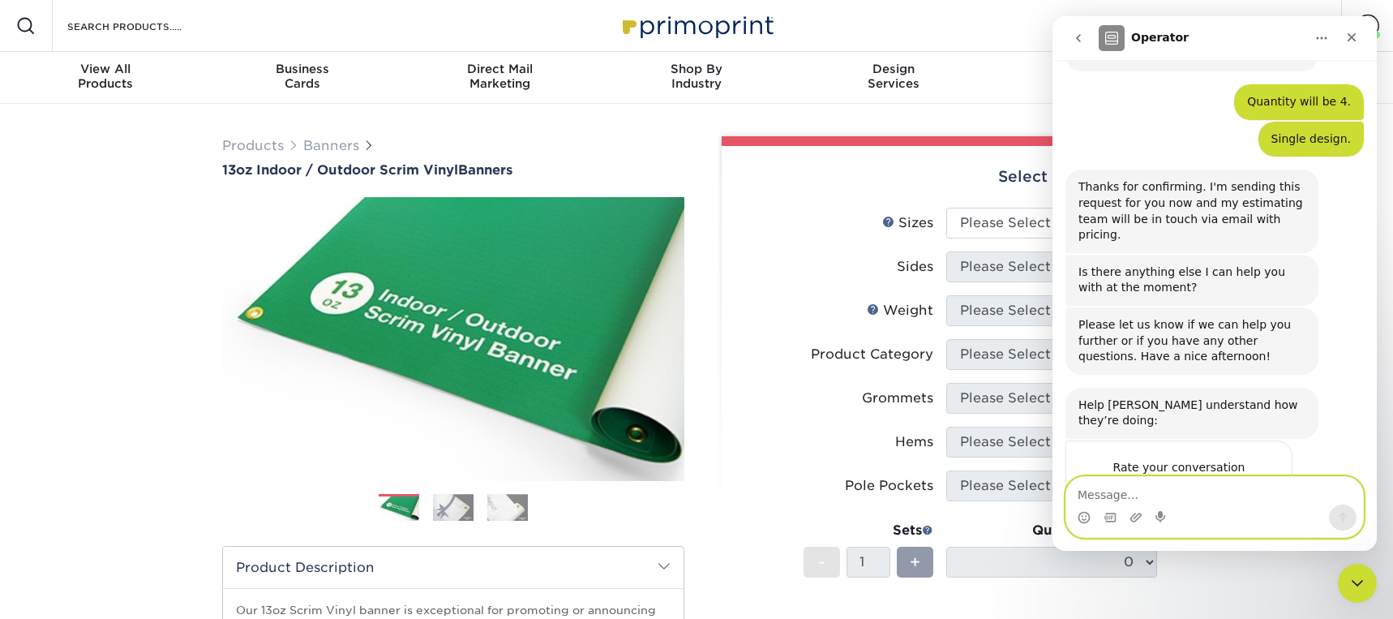
click at [1147, 494] on textarea "Message…" at bounding box center [1215, 491] width 297 height 28
